Goal: Information Seeking & Learning: Learn about a topic

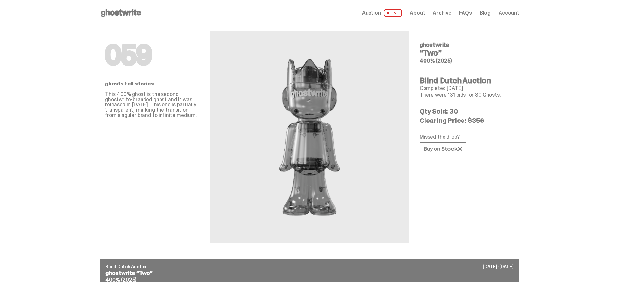
click at [447, 14] on span "Archive" at bounding box center [442, 12] width 18 height 5
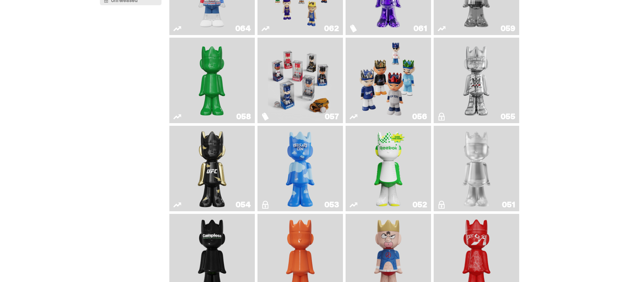
scroll to position [122, 0]
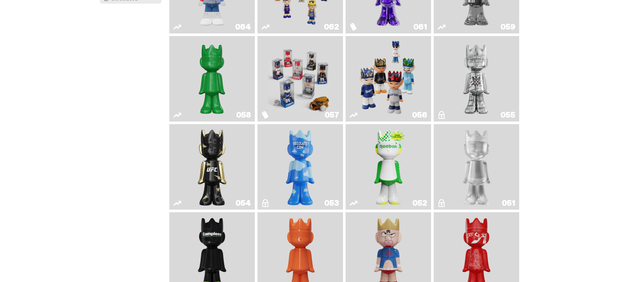
click at [471, 75] on img "I Was There SummerSlam" at bounding box center [476, 79] width 64 height 80
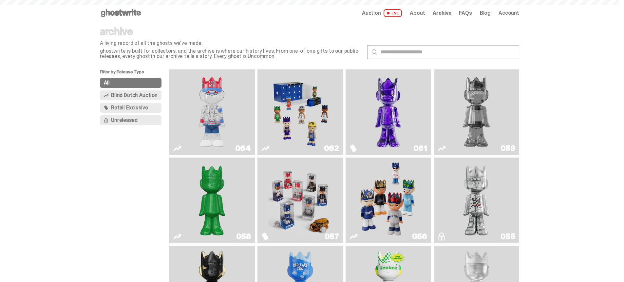
scroll to position [122, 0]
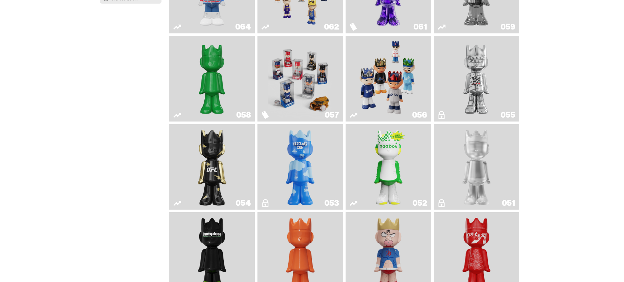
click at [213, 152] on img "Ruby" at bounding box center [212, 167] width 35 height 80
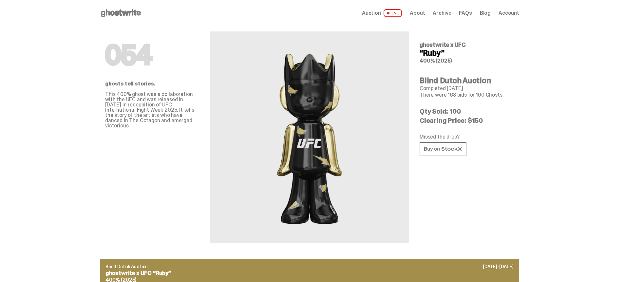
click at [443, 14] on span "Archive" at bounding box center [442, 12] width 18 height 5
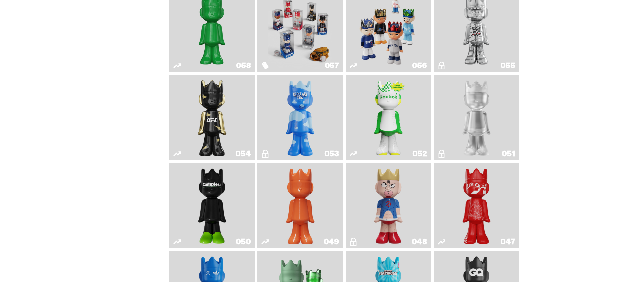
scroll to position [173, 0]
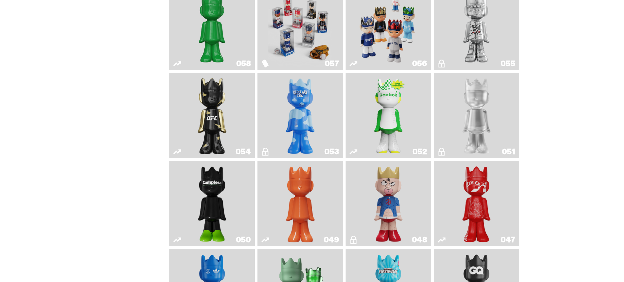
click at [388, 118] on img "Court Victory" at bounding box center [388, 115] width 35 height 80
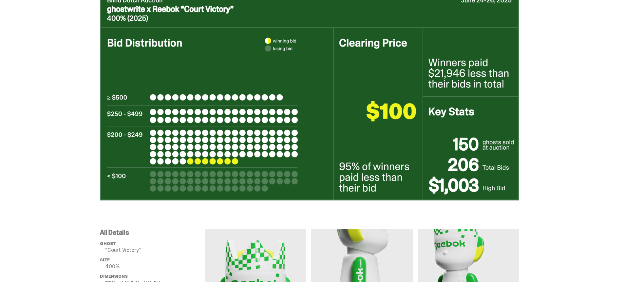
scroll to position [275, 0]
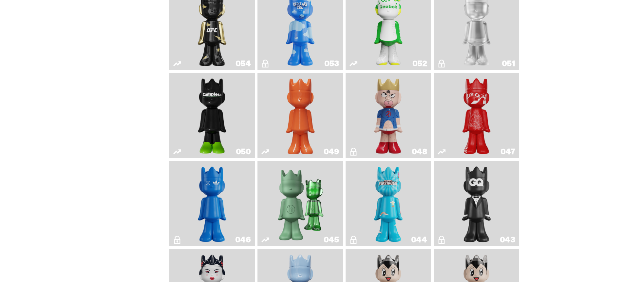
scroll to position [290, 0]
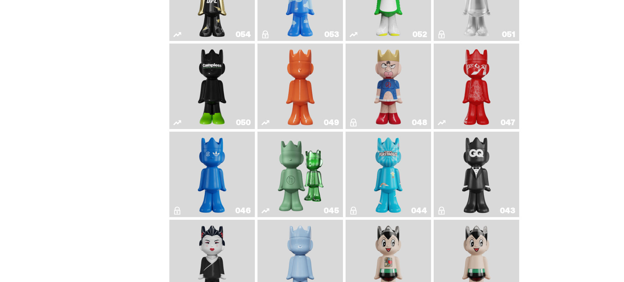
click at [484, 90] on img "Skip" at bounding box center [476, 86] width 35 height 80
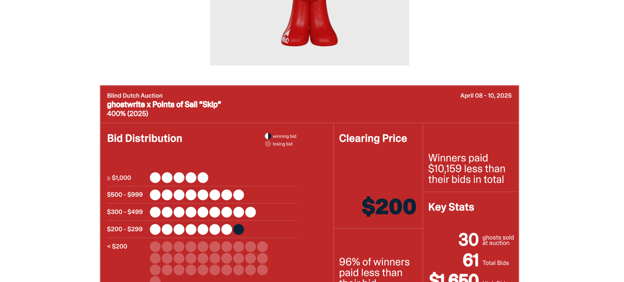
scroll to position [243, 0]
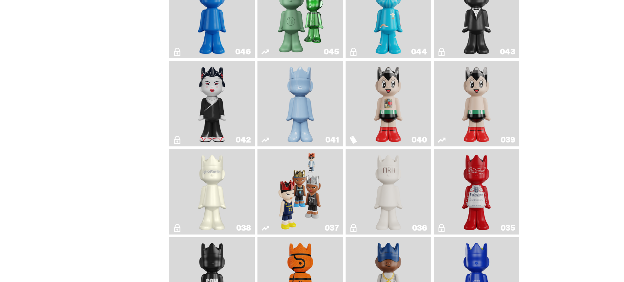
scroll to position [39, 0]
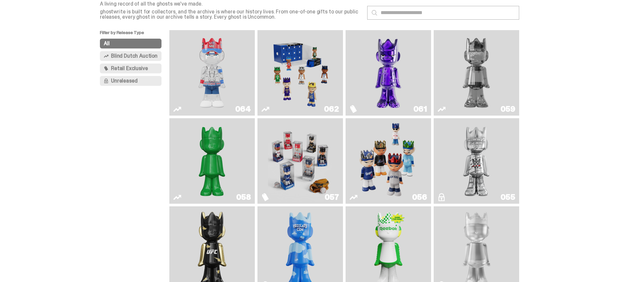
click at [219, 161] on img "Schrödinger's ghost: Sunday Green" at bounding box center [212, 161] width 64 height 80
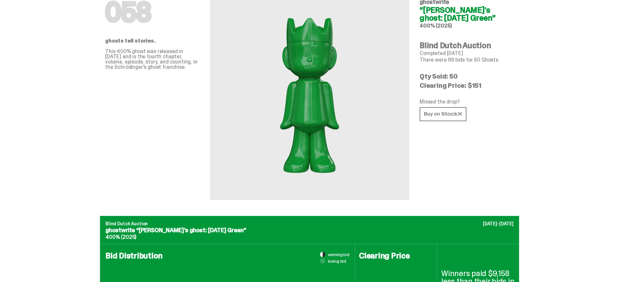
scroll to position [168, 0]
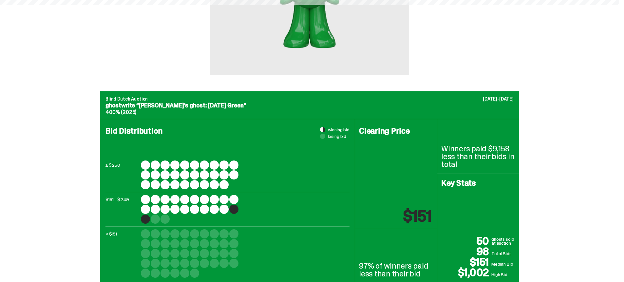
scroll to position [39, 0]
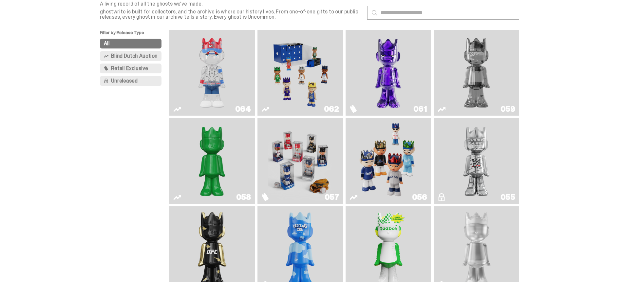
click at [218, 75] on img "You Can't See Me" at bounding box center [212, 73] width 64 height 80
